Goal: Information Seeking & Learning: Find specific fact

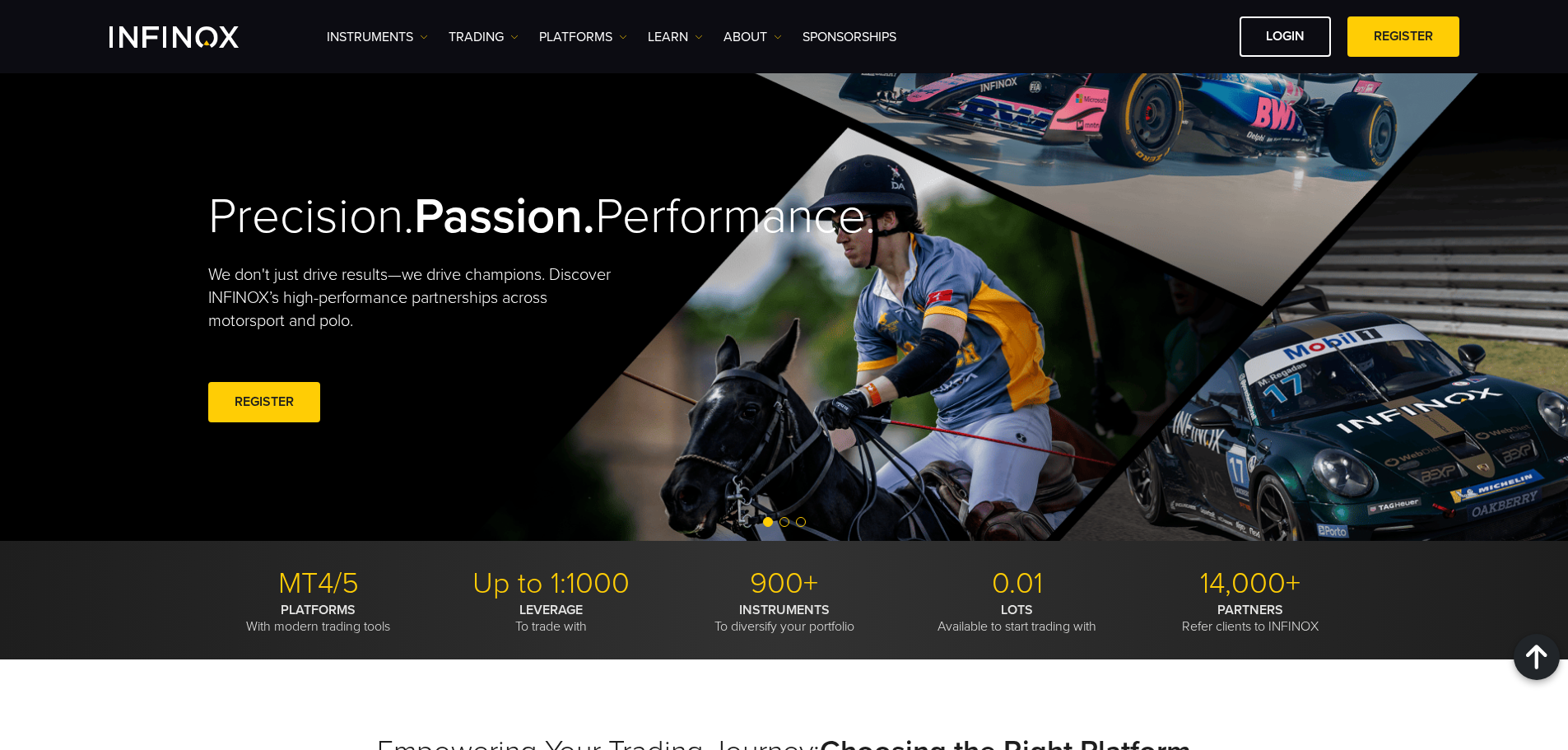
scroll to position [5059, 0]
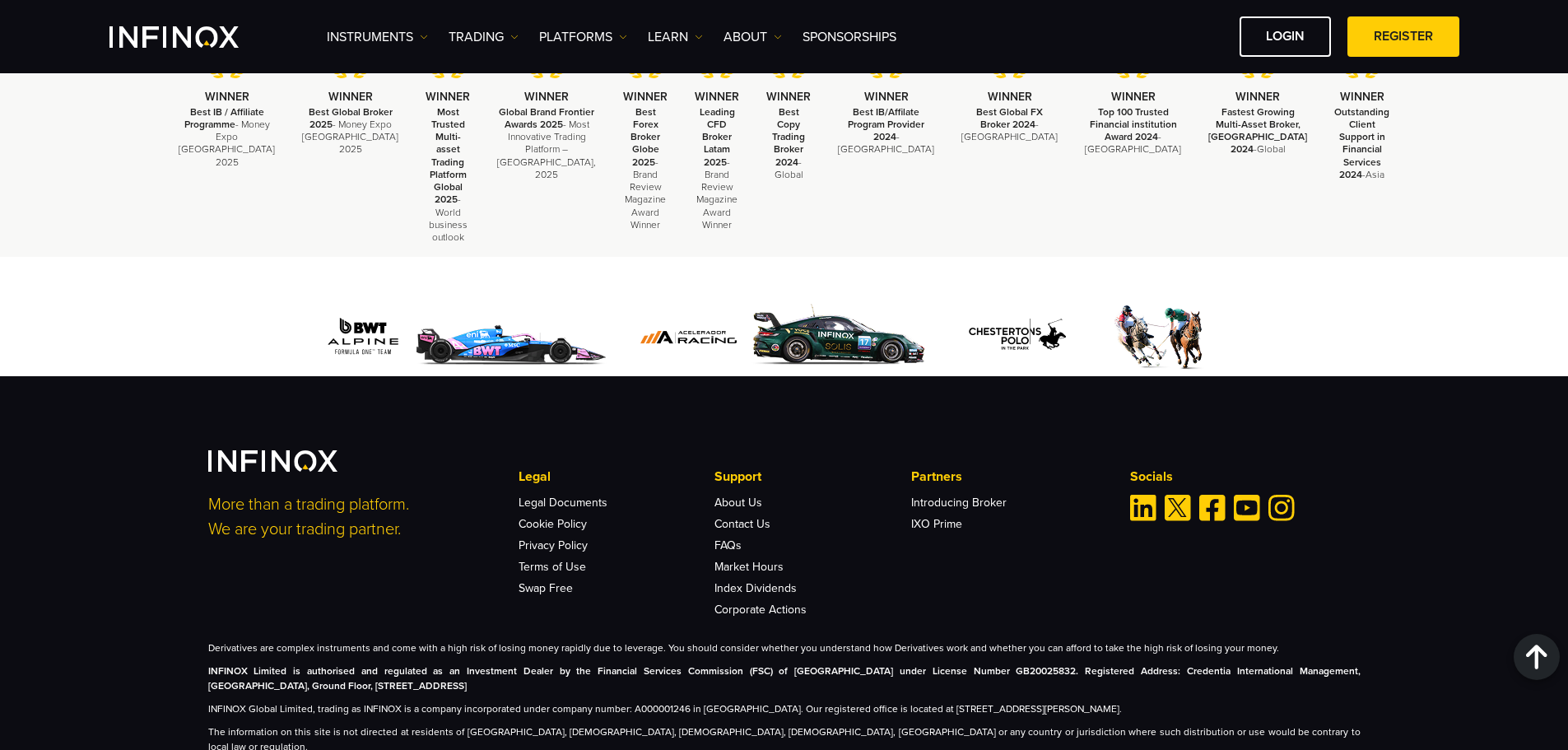
click at [736, 539] on link "FAQs" at bounding box center [728, 546] width 27 height 14
click at [722, 539] on link "FAQs" at bounding box center [728, 546] width 27 height 14
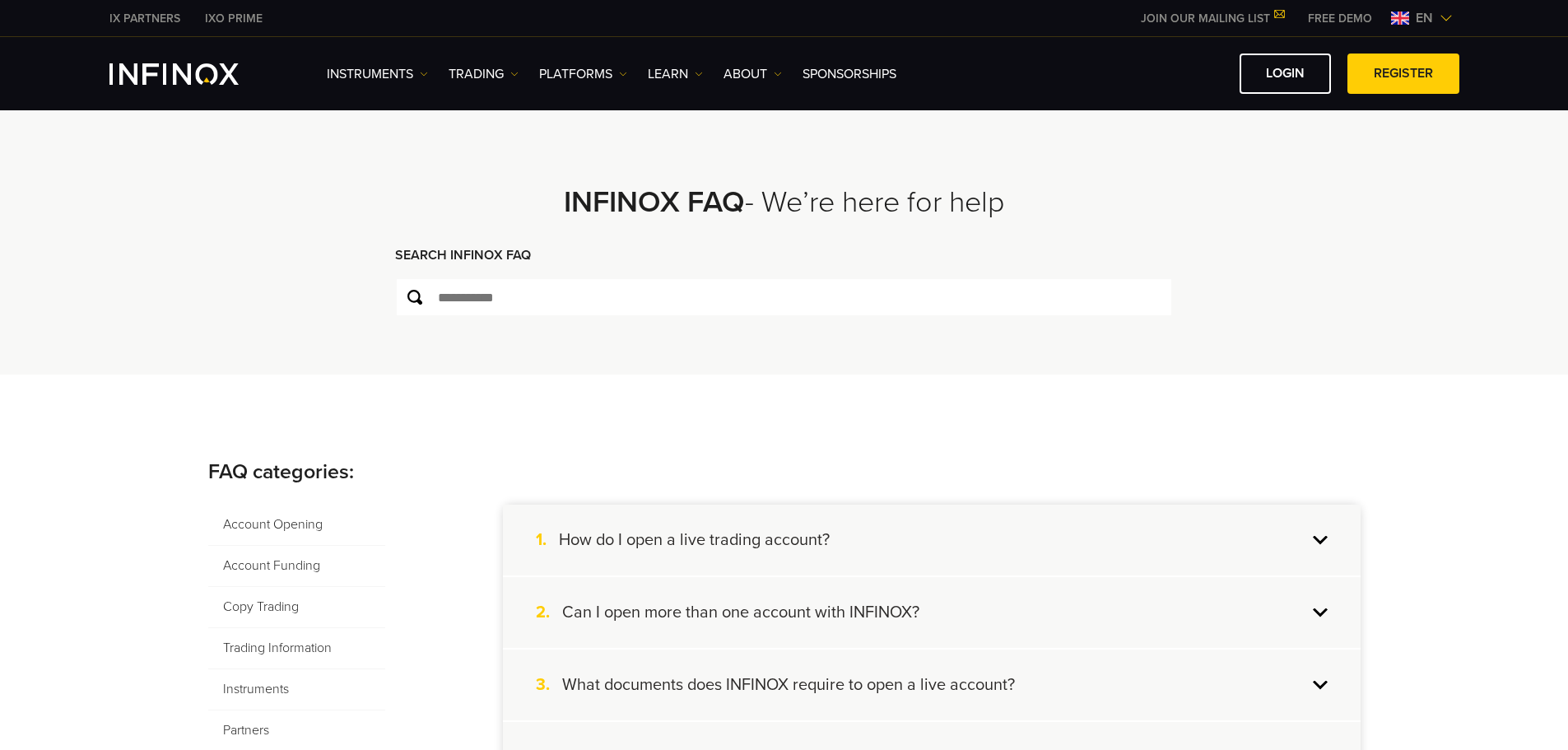
drag, startPoint x: 659, startPoint y: 270, endPoint x: 650, endPoint y: 275, distance: 10.3
click at [659, 270] on div "SEARCH INFINOX FAQ" at bounding box center [784, 261] width 778 height 32
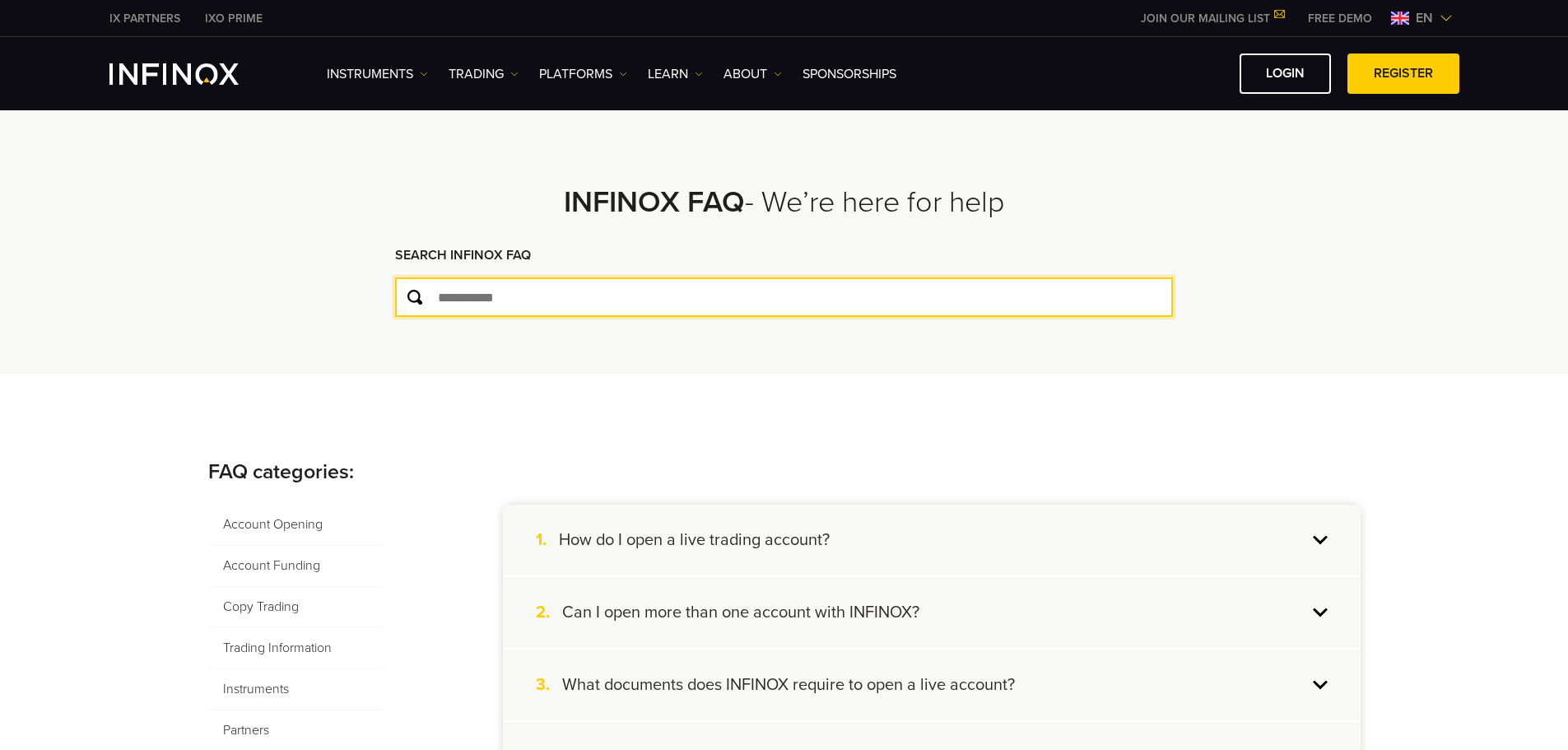
click at [627, 290] on input "text" at bounding box center [784, 297] width 778 height 40
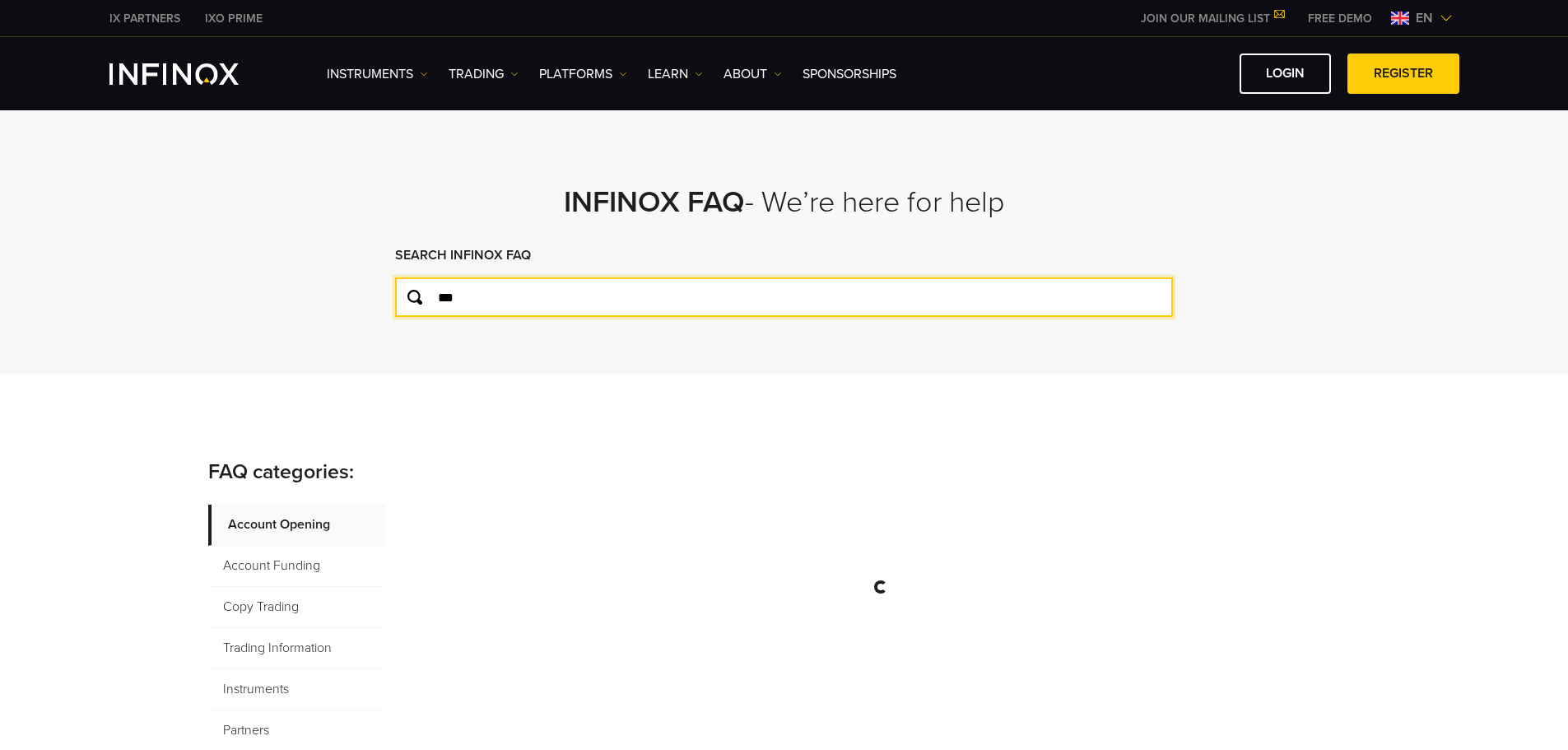
type input "***"
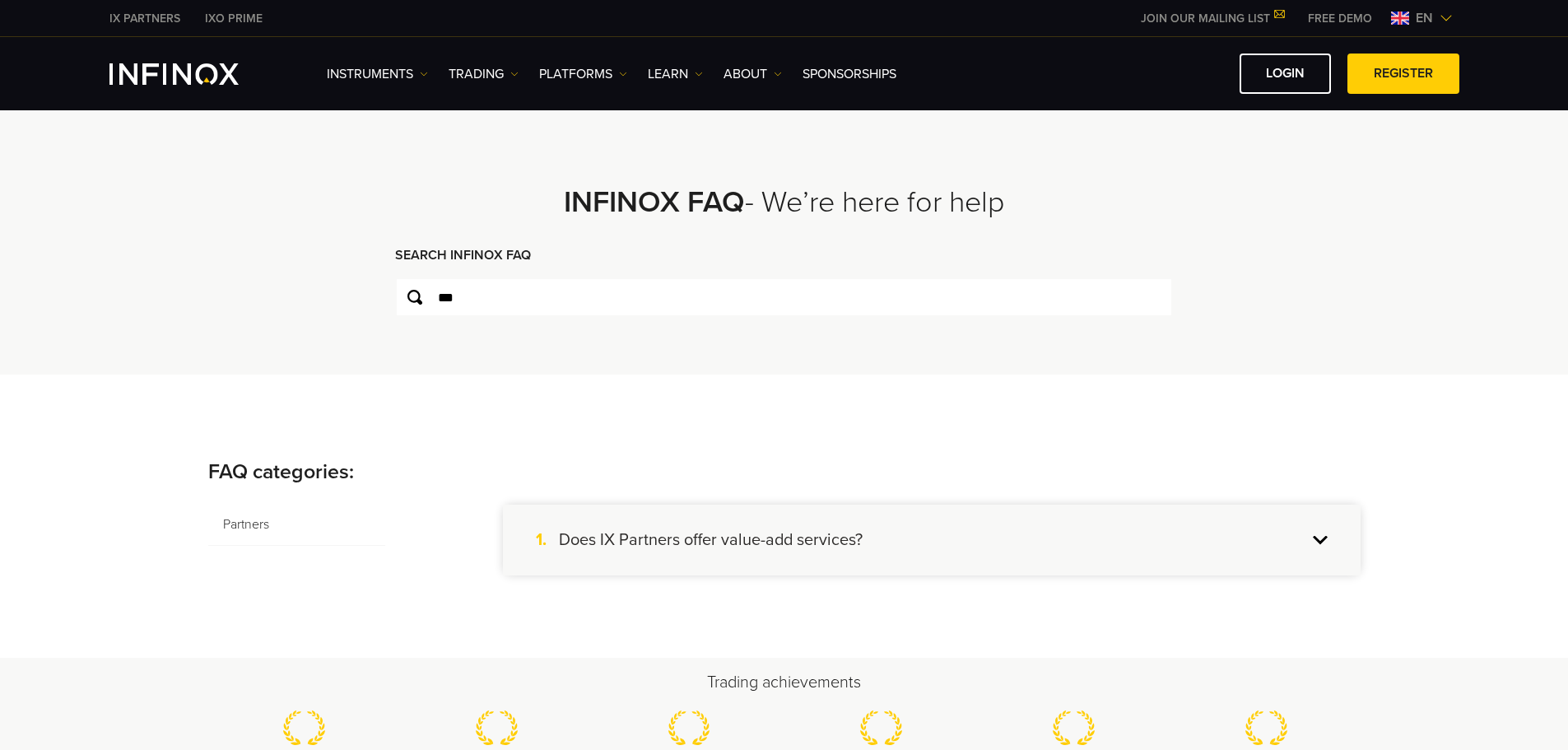
click at [683, 544] on h4 "Does IX Partners offer value-add services?" at bounding box center [711, 540] width 304 height 21
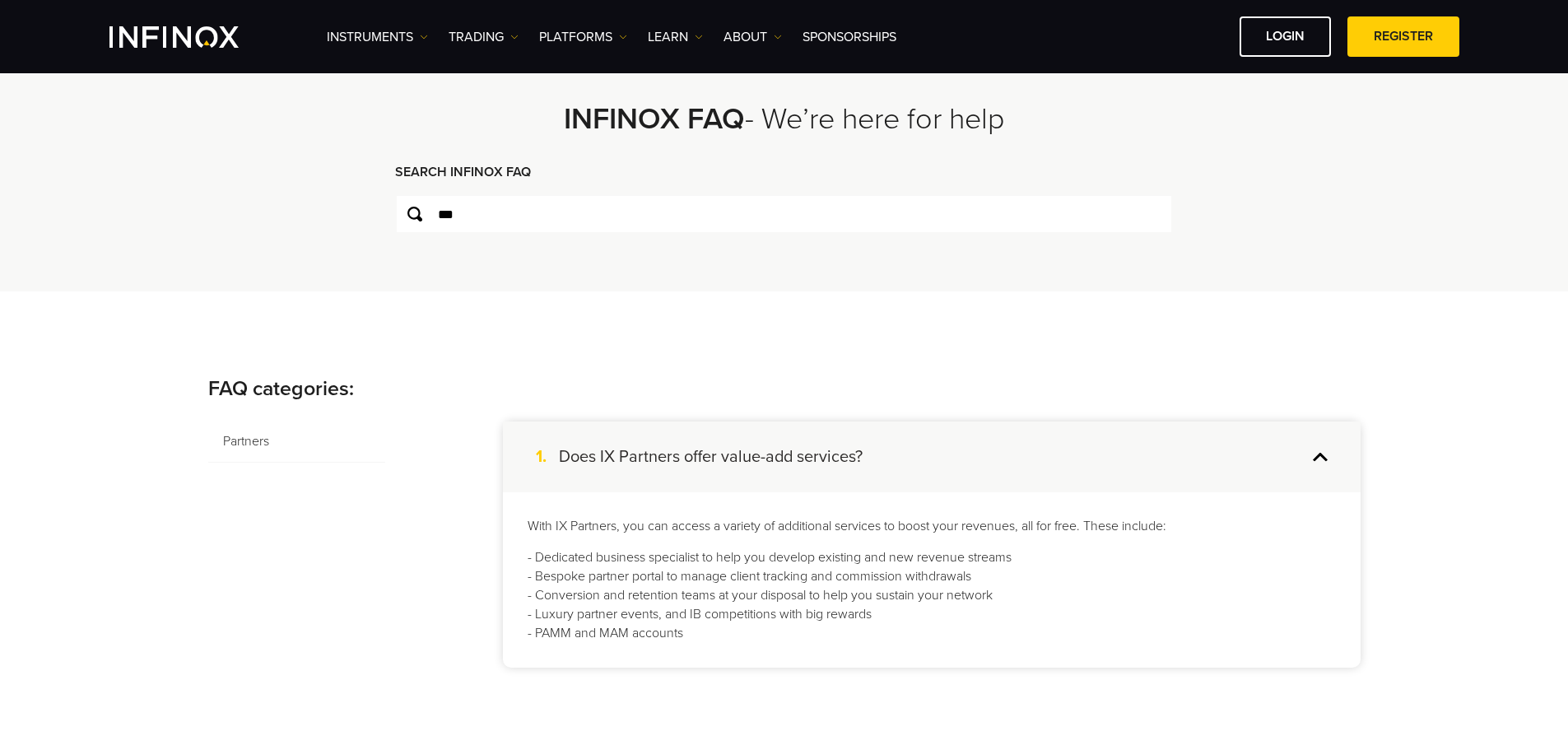
scroll to position [165, 0]
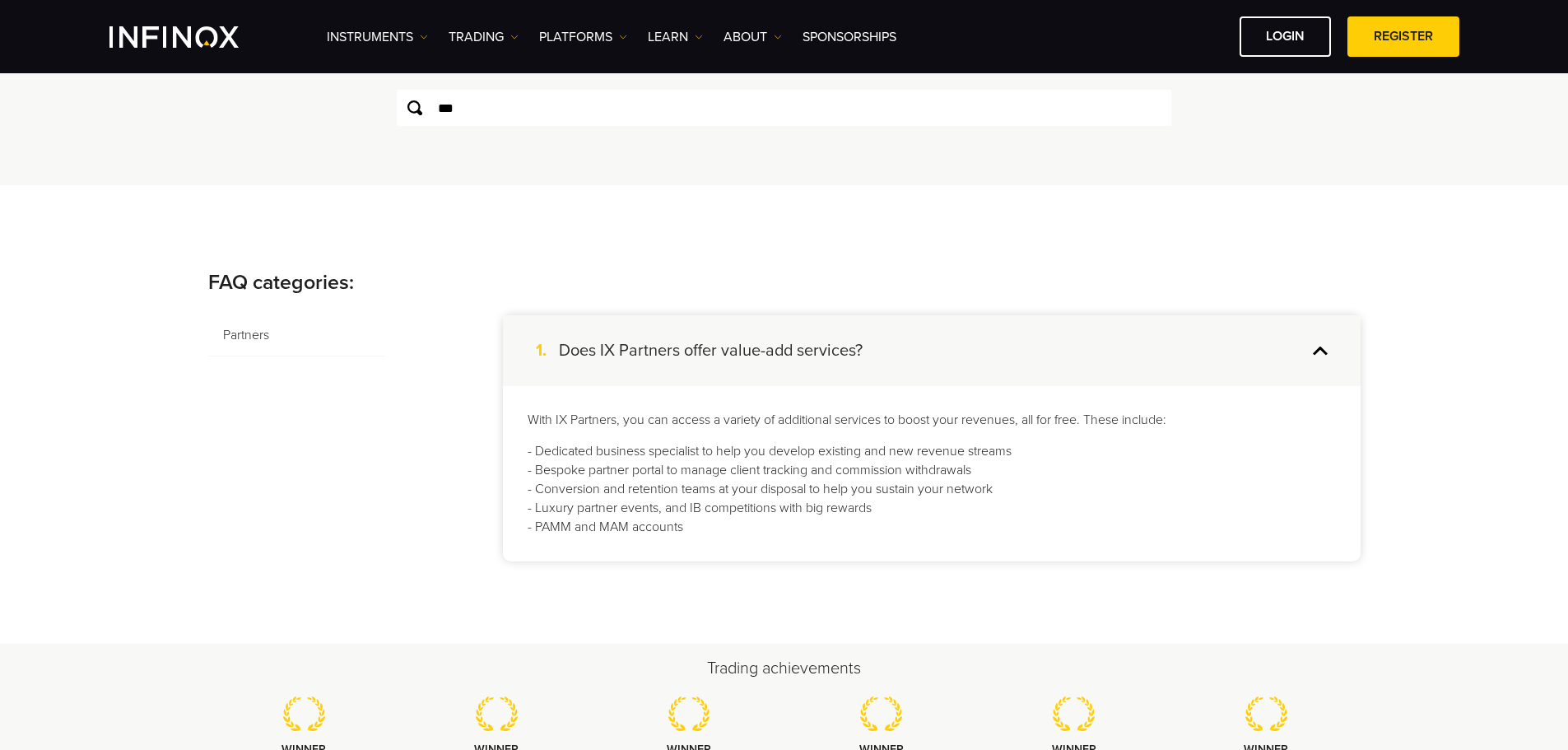
click at [630, 525] on p "- Dedicated business specialist to help you develop existing and new revenue st…" at bounding box center [931, 489] width 808 height 94
click at [672, 531] on p "- Dedicated business specialist to help you develop existing and new revenue st…" at bounding box center [931, 489] width 808 height 94
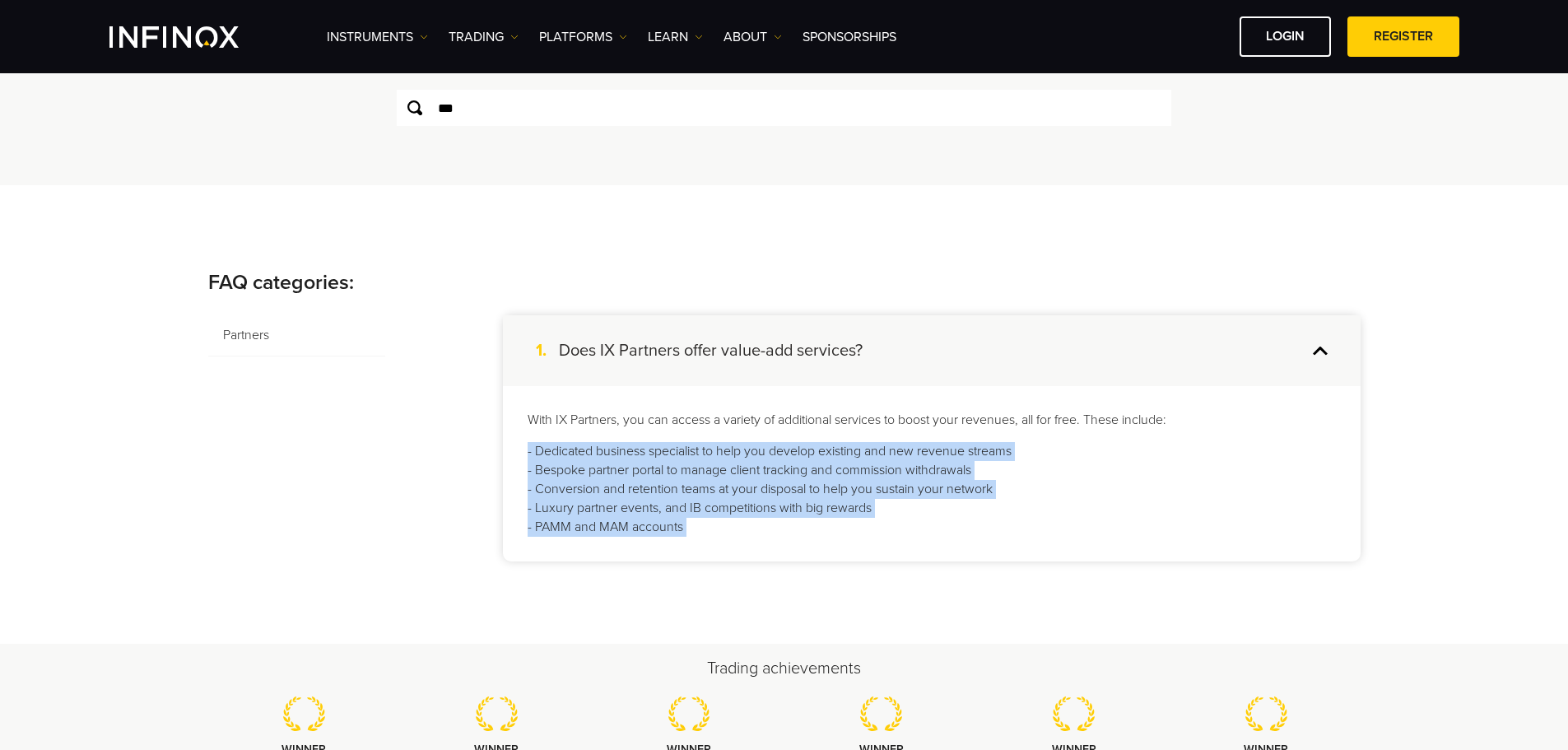
drag, startPoint x: 672, startPoint y: 531, endPoint x: 654, endPoint y: 428, distance: 104.6
click at [654, 430] on div "With IX Partners, you can access a variety of additional services to boost your…" at bounding box center [932, 473] width 858 height 175
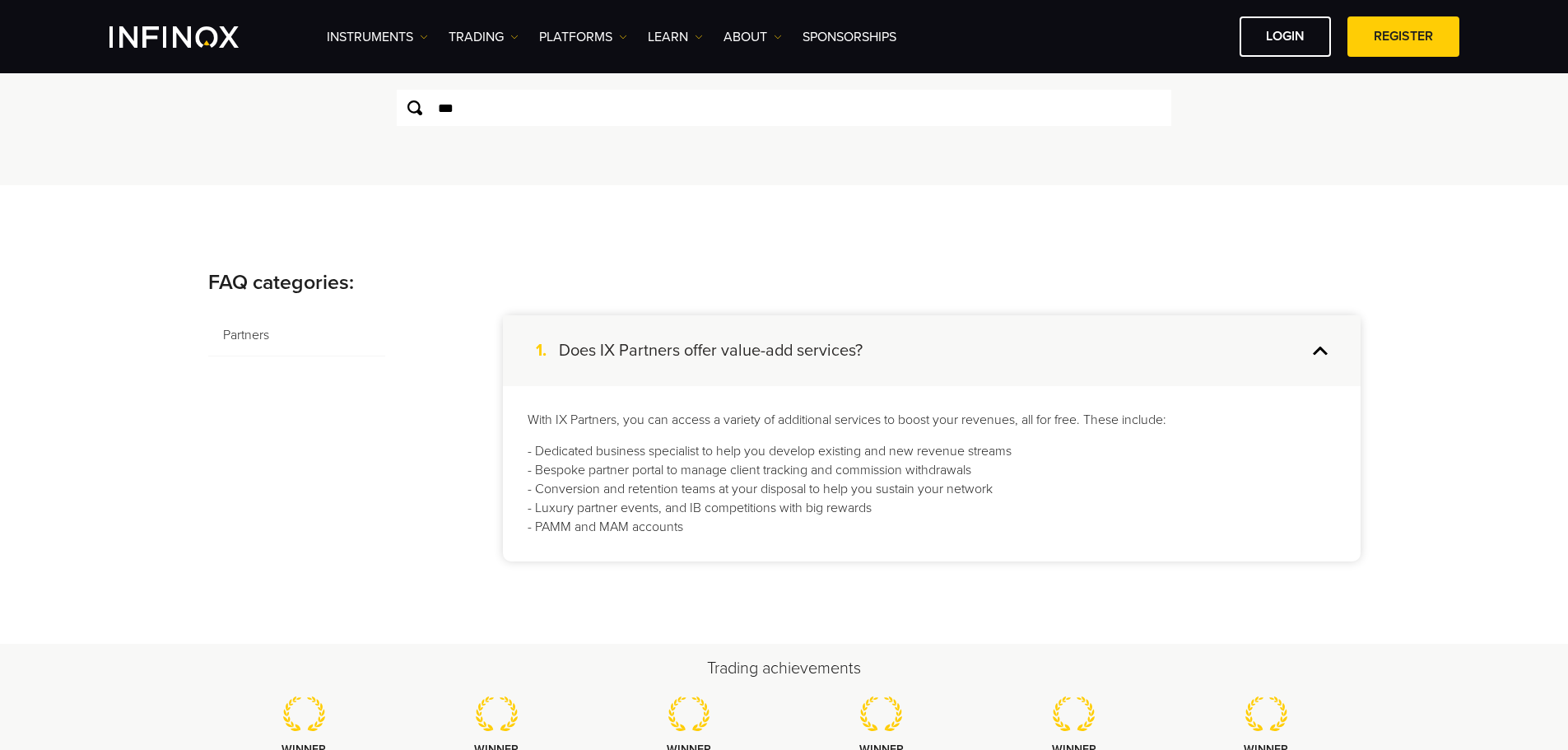
click at [658, 415] on p "With IX Partners, you can access a variety of additional services to boost your…" at bounding box center [931, 420] width 808 height 19
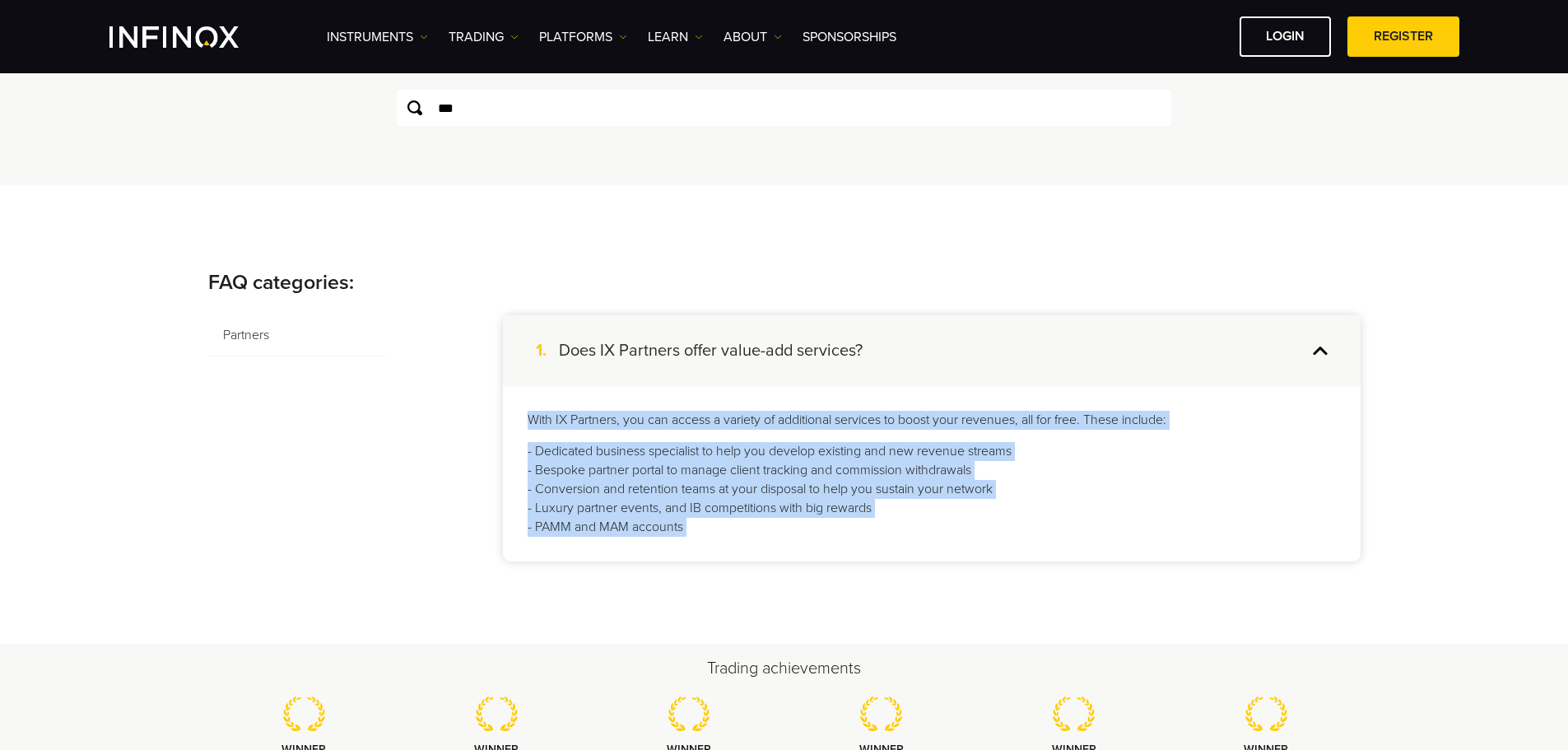
drag, startPoint x: 658, startPoint y: 415, endPoint x: 658, endPoint y: 545, distance: 130.0
click at [658, 545] on div "With IX Partners, you can access a variety of additional services to boost your…" at bounding box center [932, 473] width 858 height 175
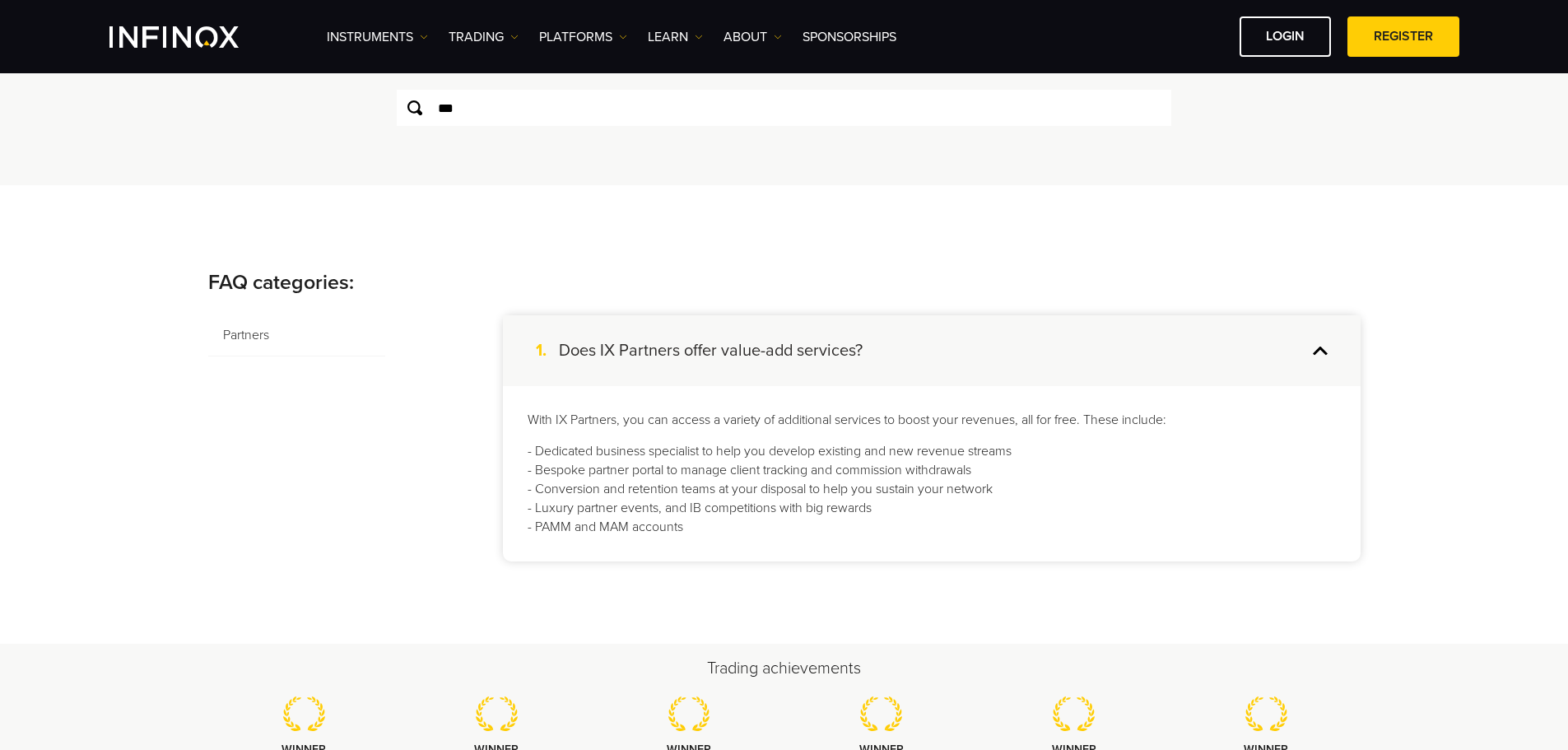
click at [658, 545] on div "With IX Partners, you can access a variety of additional services to boost your…" at bounding box center [932, 473] width 858 height 175
click at [838, 542] on div "With IX Partners, you can access a variety of additional services to boost your…" at bounding box center [932, 473] width 858 height 175
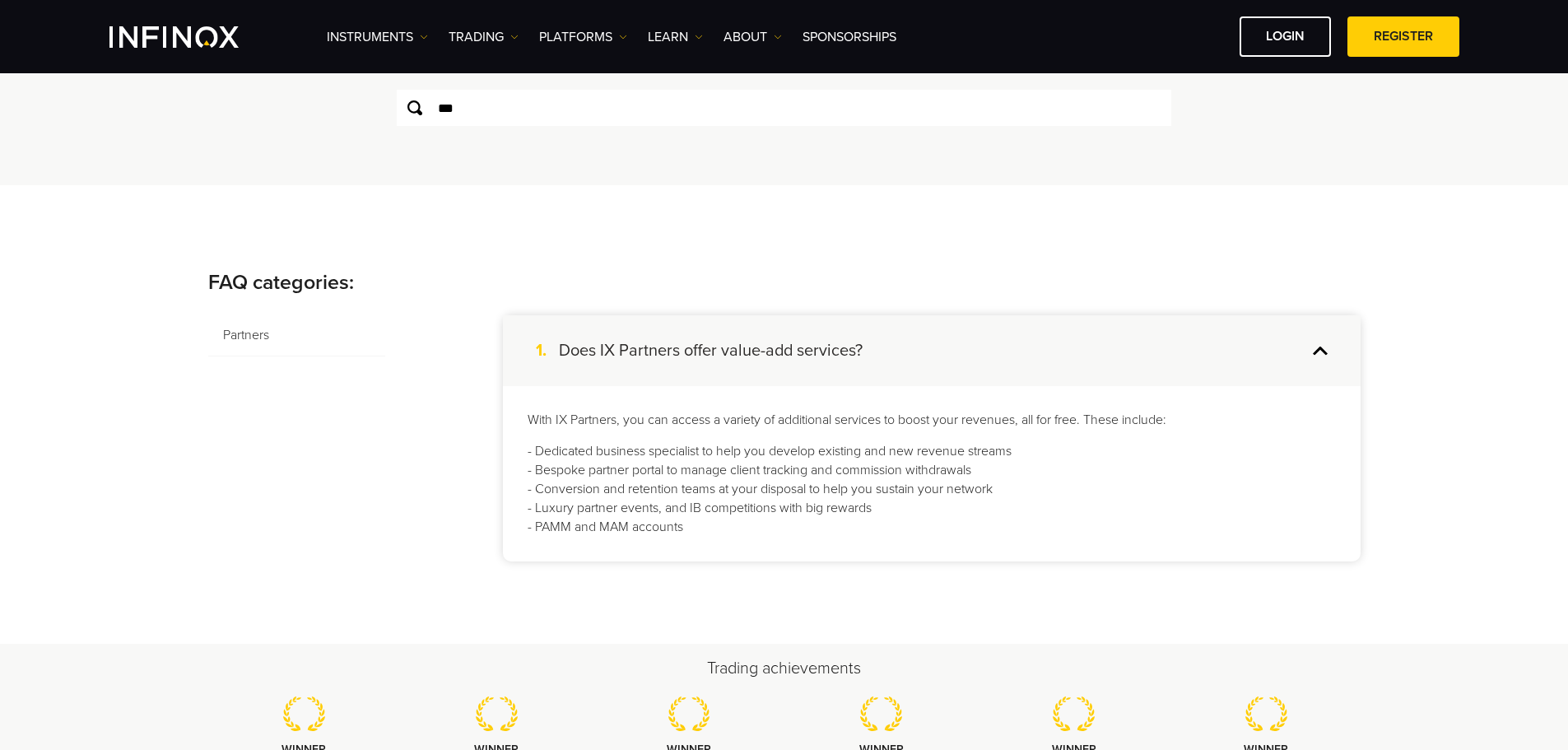
click at [703, 509] on p "- Dedicated business specialist to help you develop existing and new revenue st…" at bounding box center [931, 489] width 808 height 94
click at [653, 534] on p "- Dedicated business specialist to help you develop existing and new revenue st…" at bounding box center [931, 489] width 808 height 94
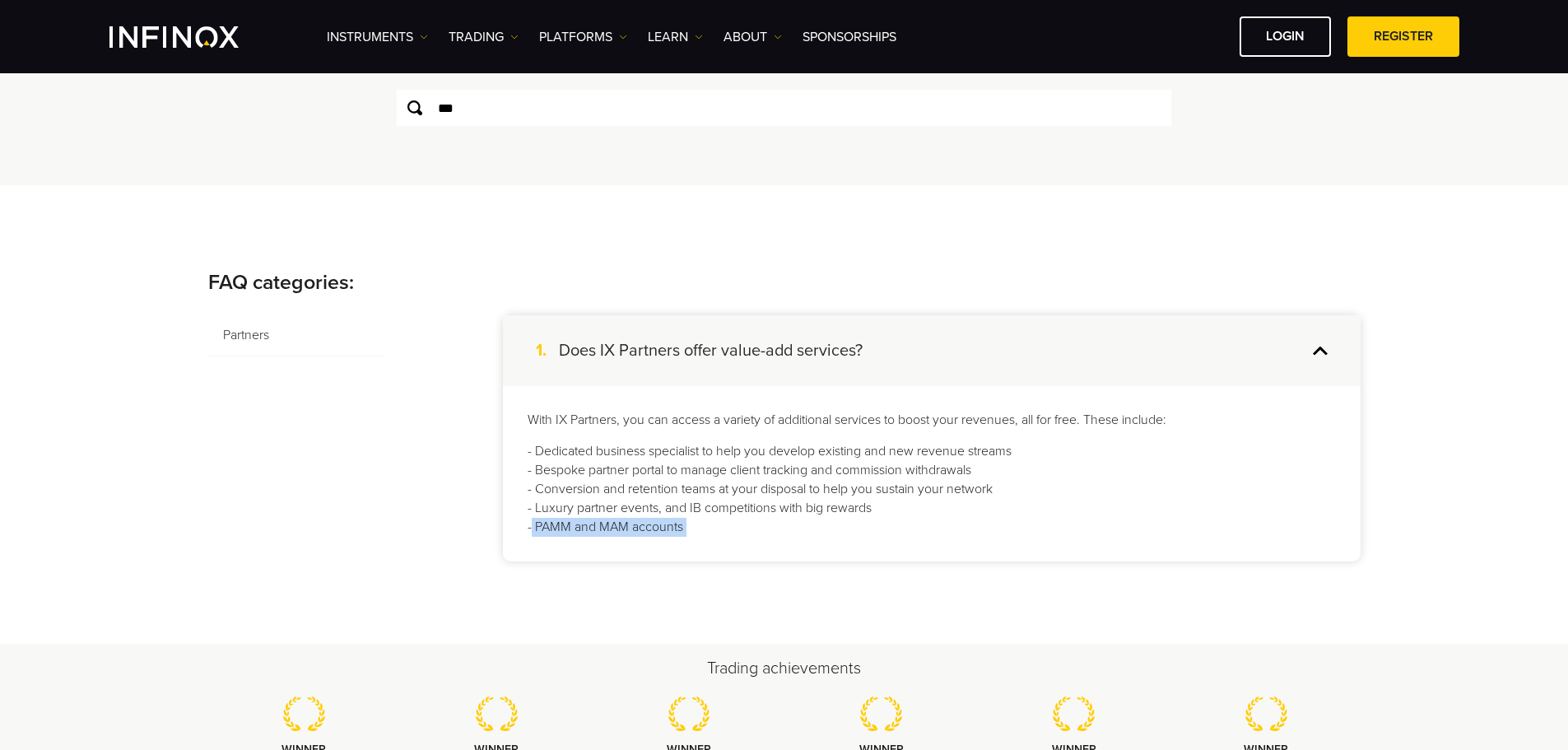
drag, startPoint x: 653, startPoint y: 534, endPoint x: 653, endPoint y: 524, distance: 10.0
click at [653, 534] on p "- Dedicated business specialist to help you develop existing and new revenue st…" at bounding box center [931, 489] width 808 height 94
click at [679, 442] on p "- Dedicated business specialist to help you develop existing and new revenue st…" at bounding box center [931, 489] width 808 height 94
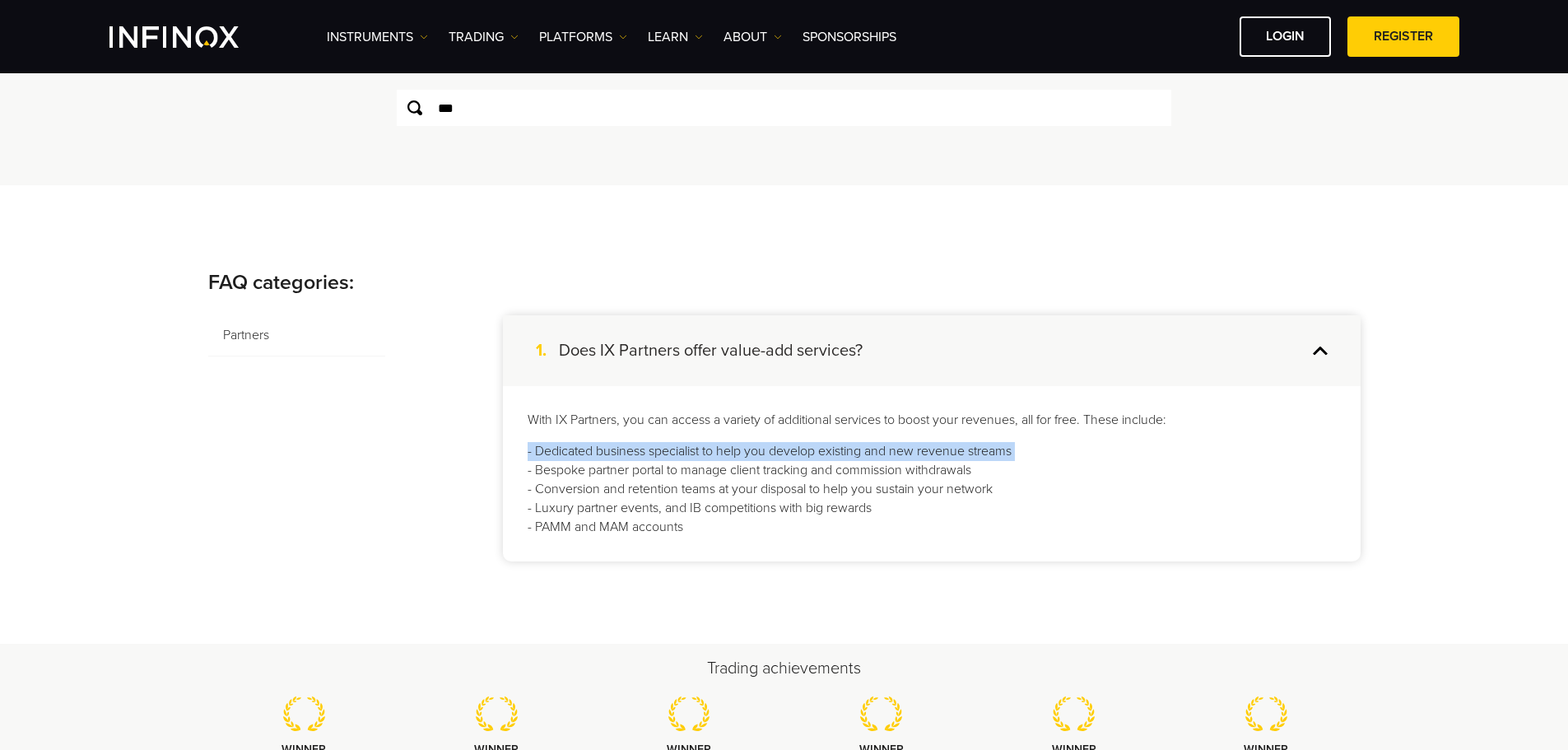
click at [679, 442] on p "- Dedicated business specialist to help you develop existing and new revenue st…" at bounding box center [931, 489] width 808 height 94
click at [665, 525] on p "- Dedicated business specialist to help you develop existing and new revenue st…" at bounding box center [931, 489] width 808 height 94
click at [766, 524] on p "- Dedicated business specialist to help you develop existing and new revenue st…" at bounding box center [931, 489] width 808 height 94
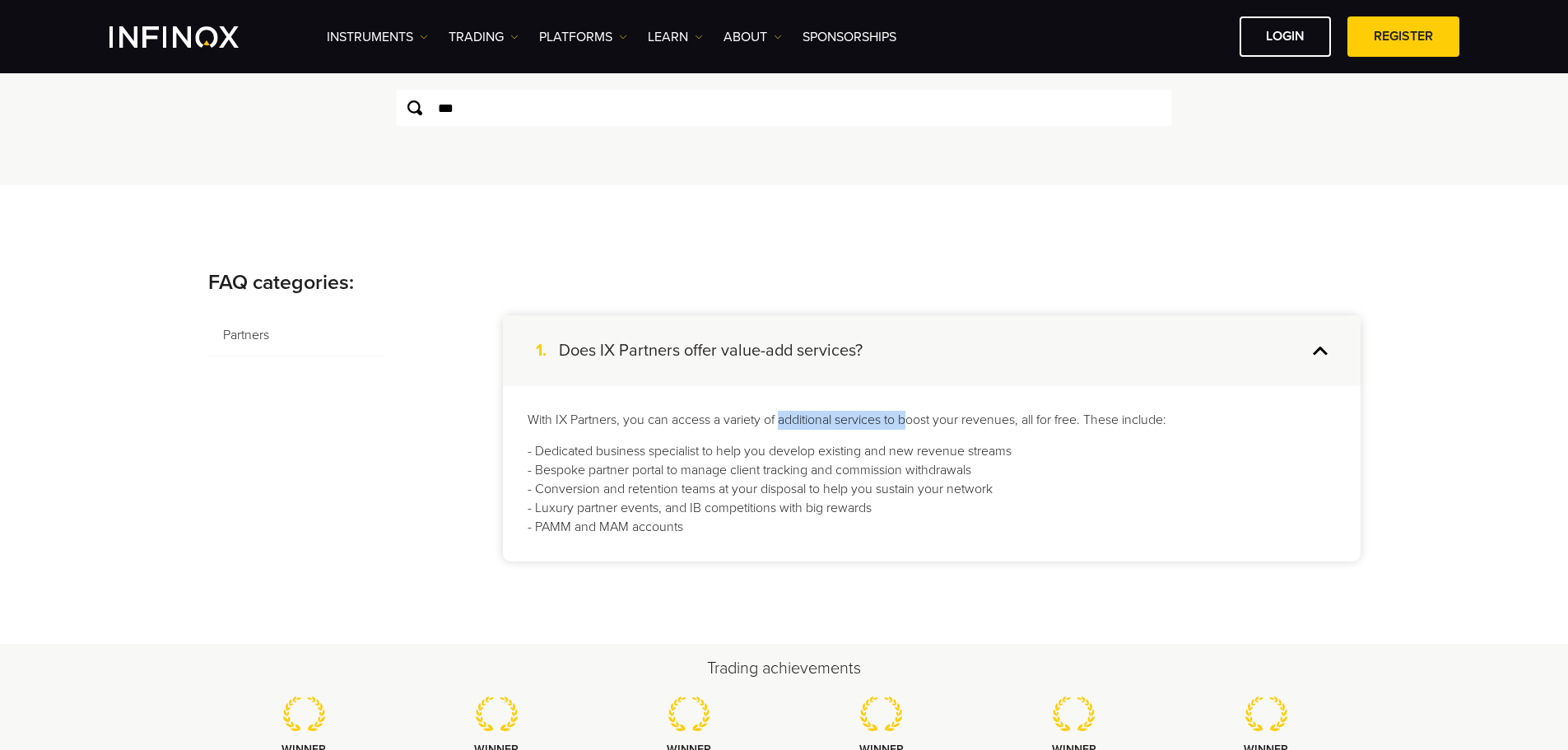
drag, startPoint x: 781, startPoint y: 421, endPoint x: 915, endPoint y: 419, distance: 134.0
click at [915, 419] on p "With IX Partners, you can access a variety of additional services to boost your…" at bounding box center [931, 420] width 808 height 19
click at [783, 502] on p "- Dedicated business specialist to help you develop existing and new revenue st…" at bounding box center [931, 489] width 808 height 94
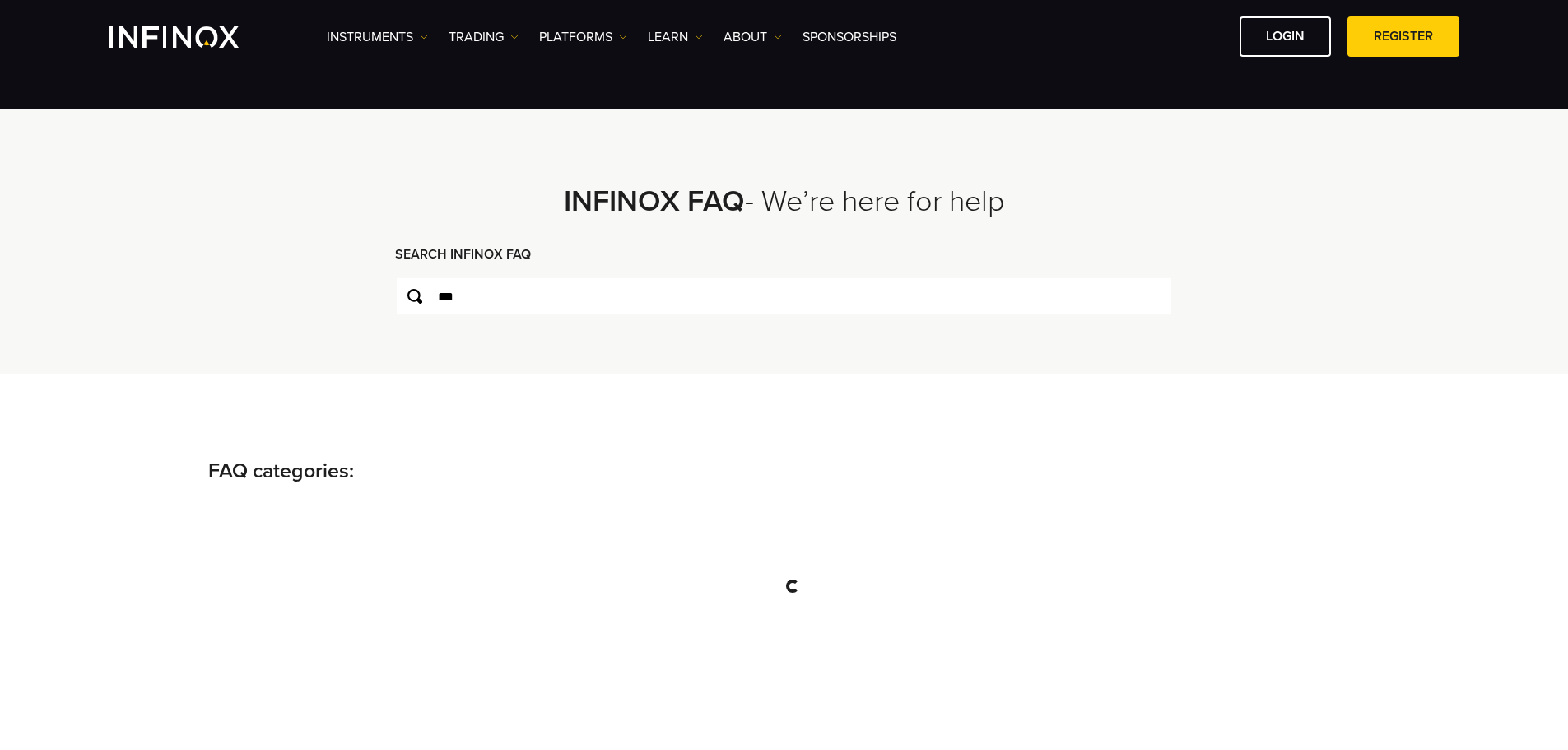
scroll to position [82, 0]
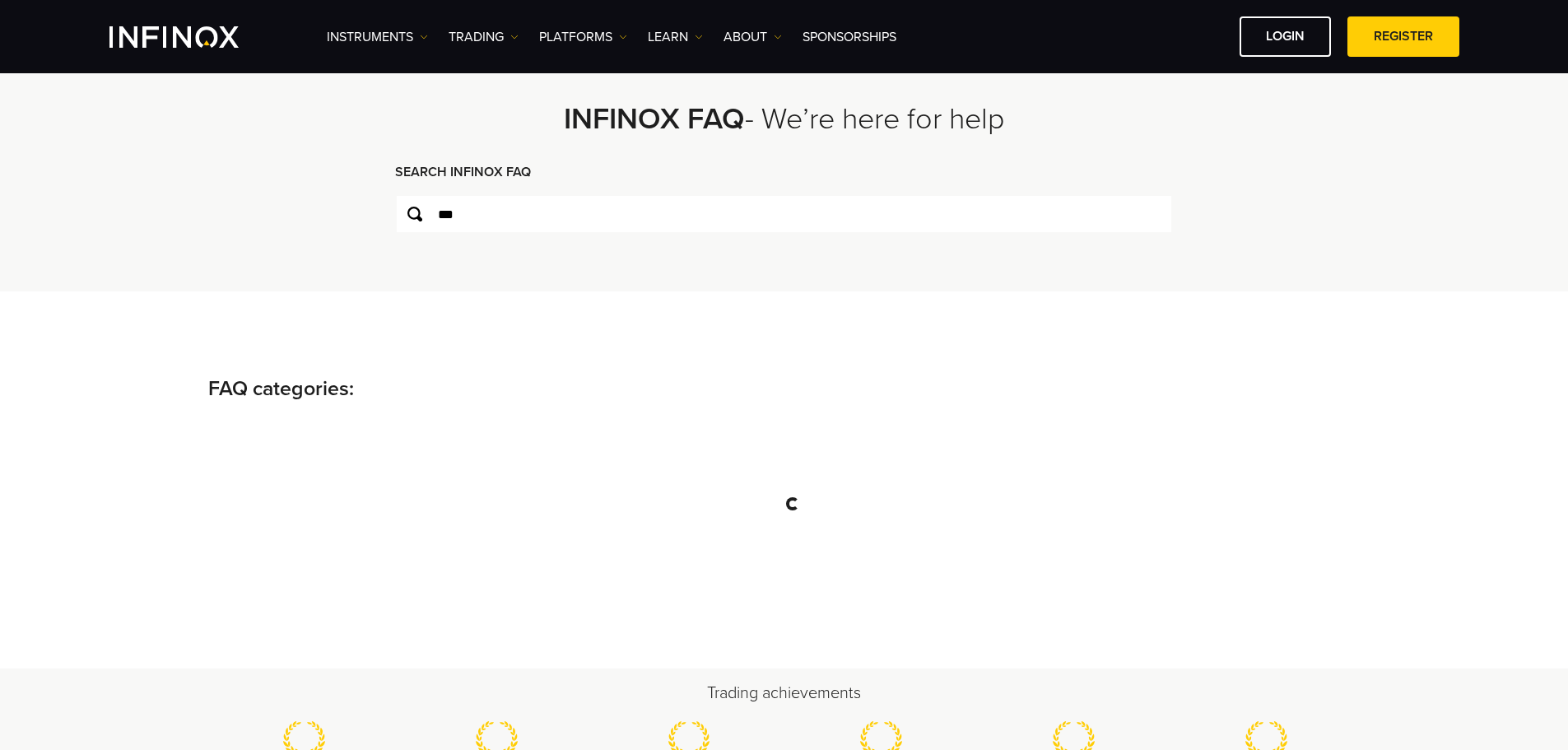
type input "***"
